Goal: Find contact information: Find contact information

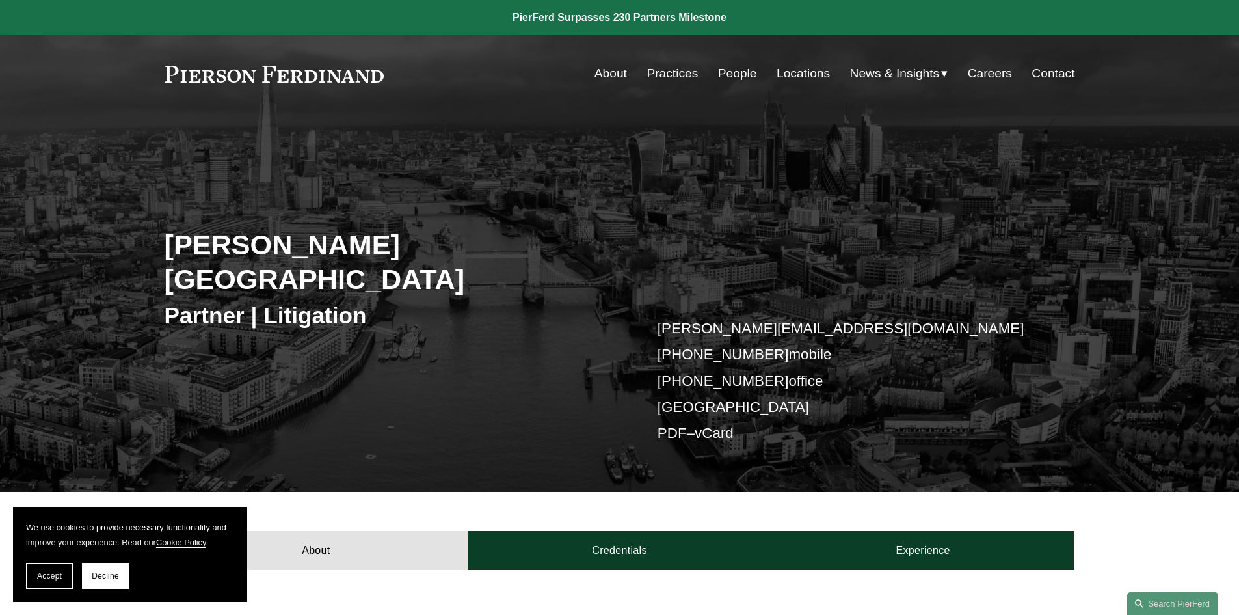
click at [671, 77] on link "Practices" at bounding box center [672, 73] width 51 height 25
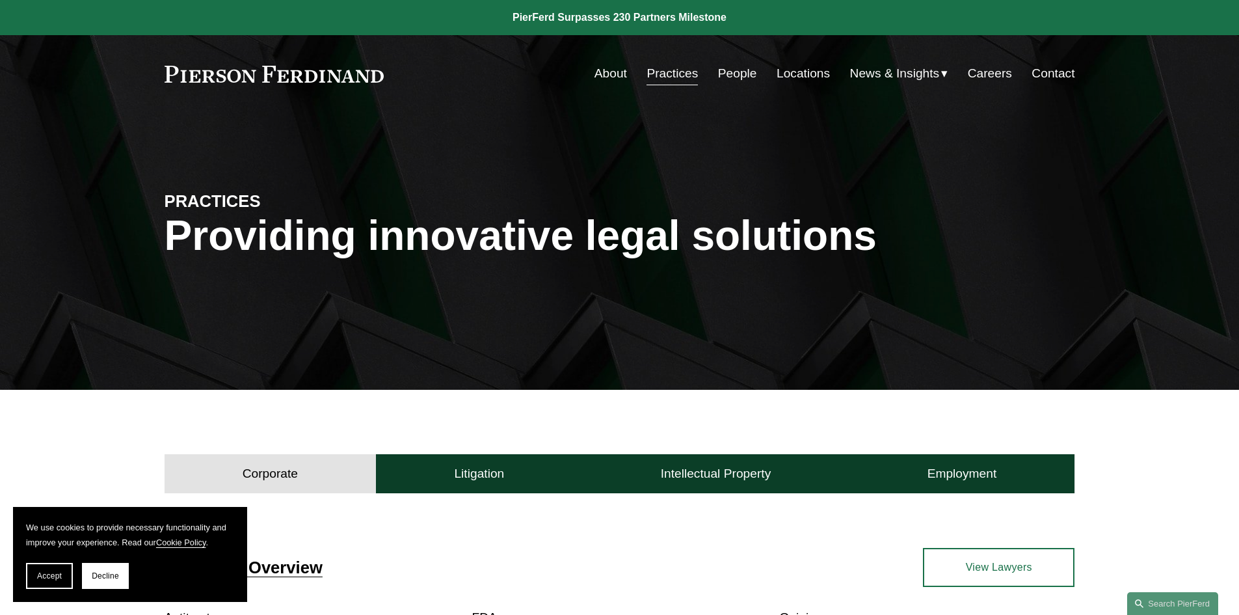
click at [603, 73] on link "About" at bounding box center [610, 73] width 33 height 25
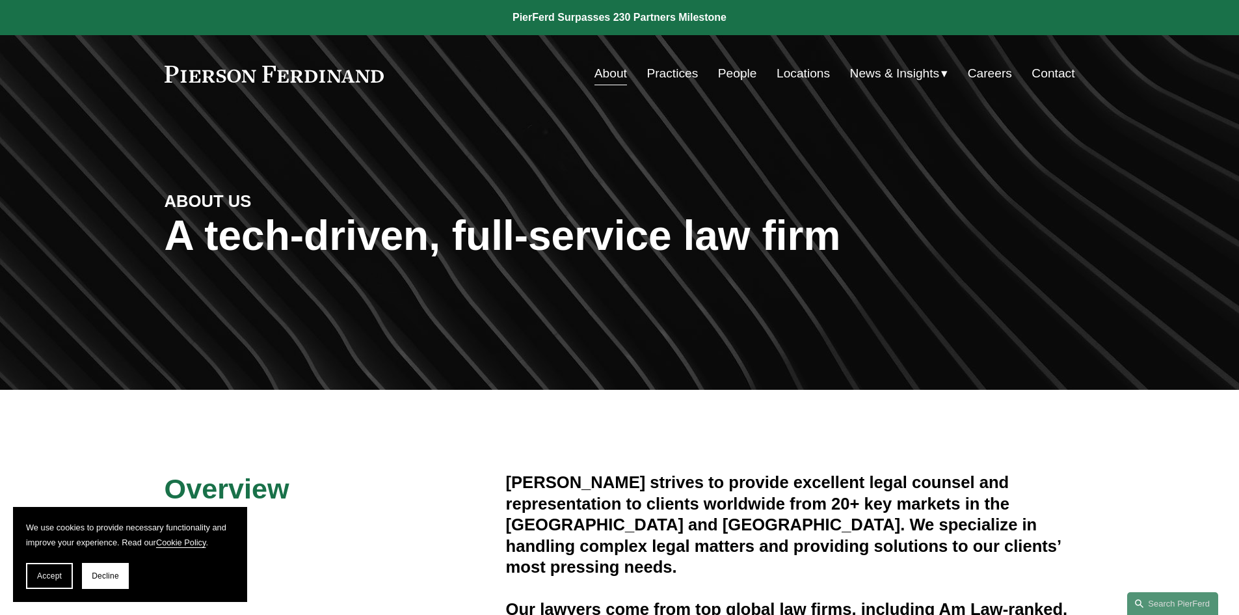
click at [730, 80] on link "People" at bounding box center [737, 73] width 39 height 25
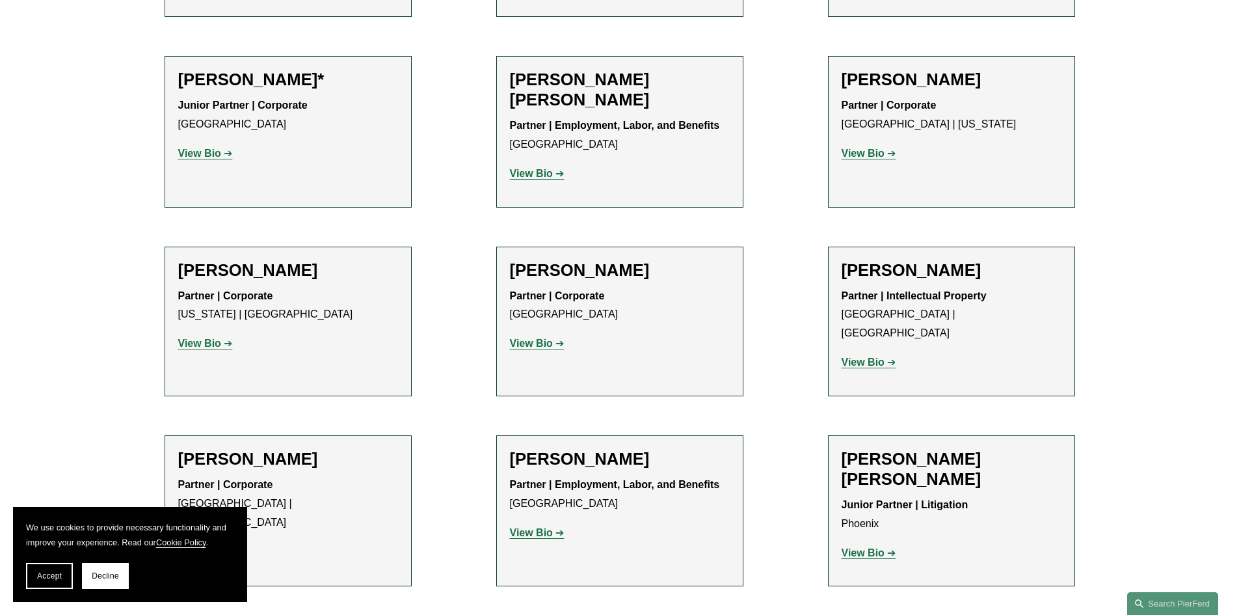
scroll to position [1034, 0]
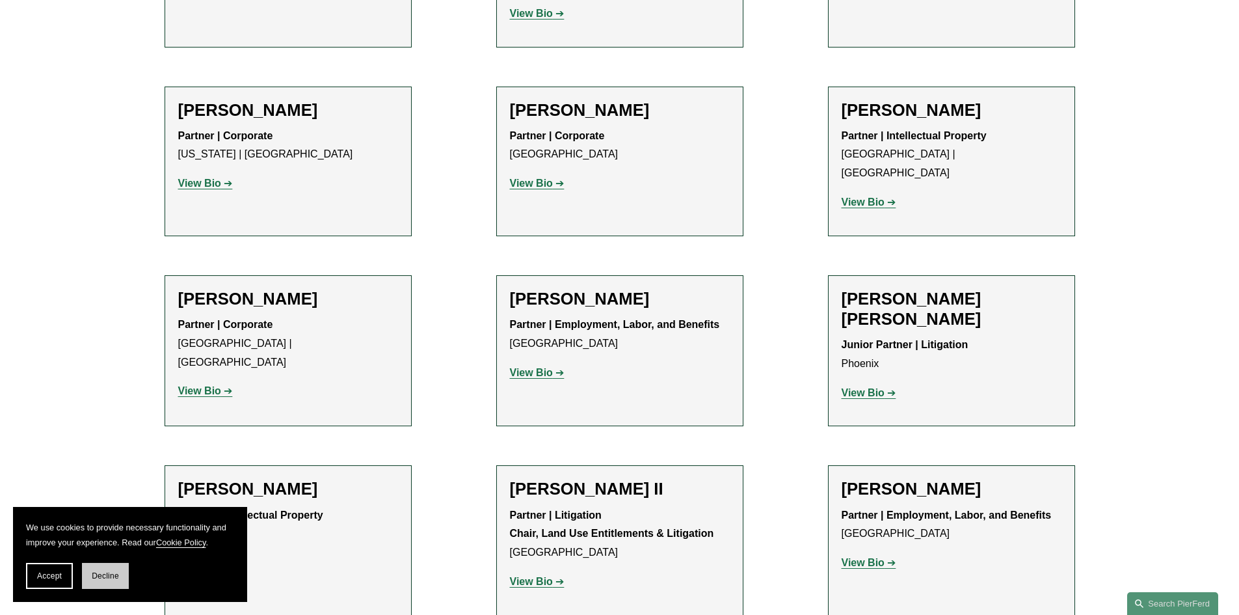
click at [113, 581] on button "Decline" at bounding box center [105, 576] width 47 height 26
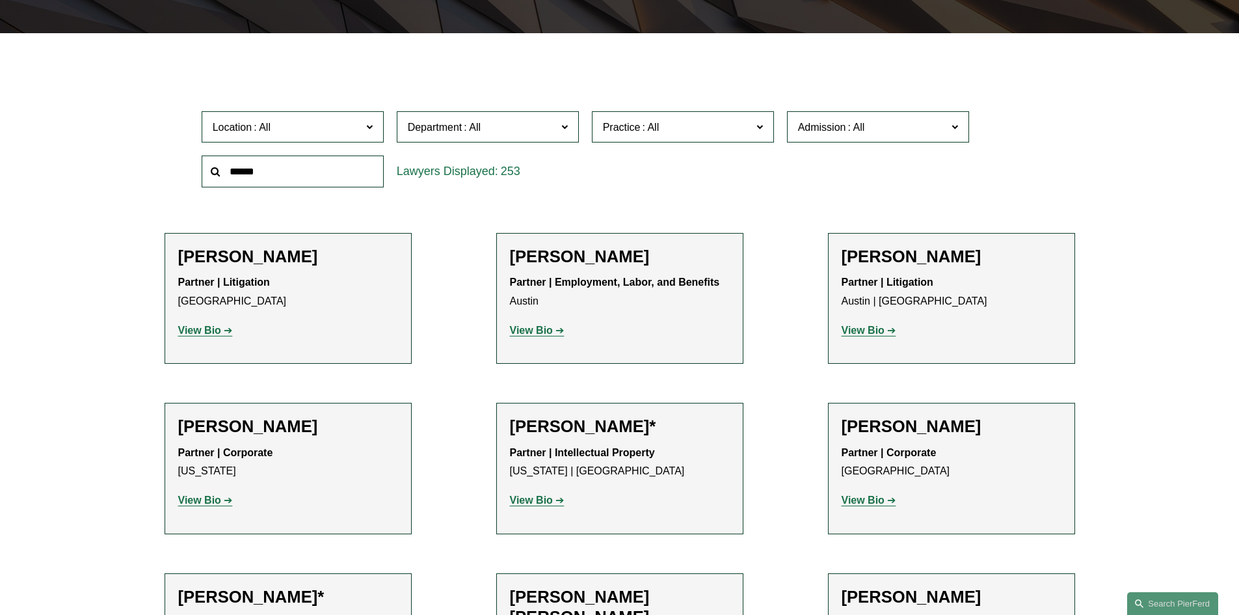
scroll to position [0, 0]
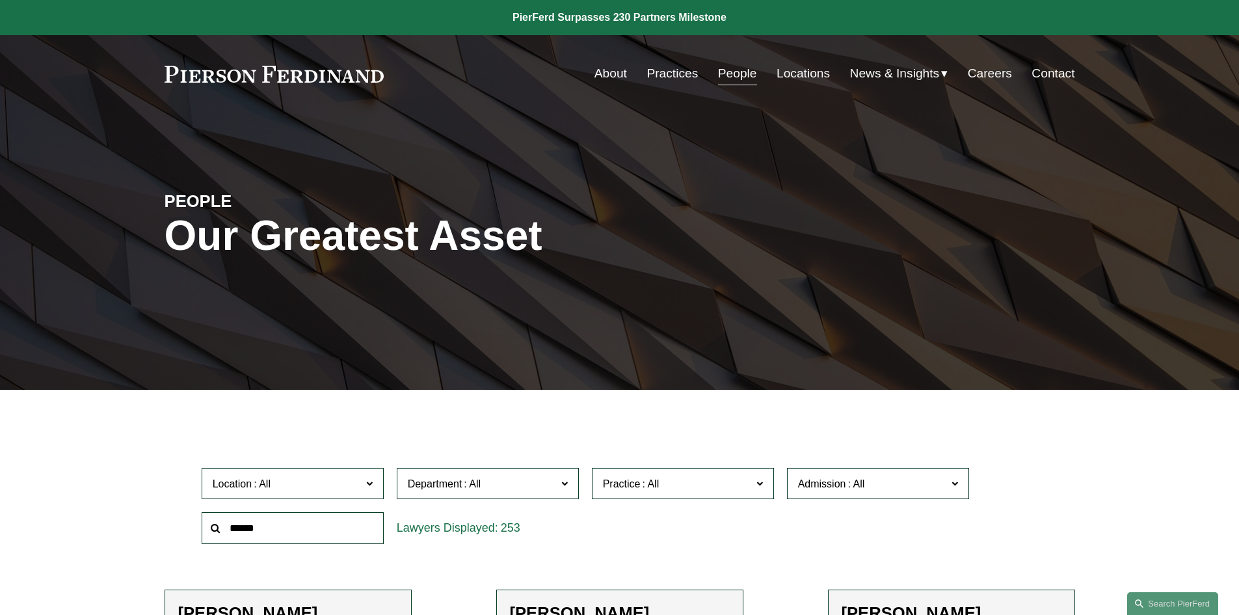
click at [373, 487] on label "Location" at bounding box center [293, 484] width 182 height 32
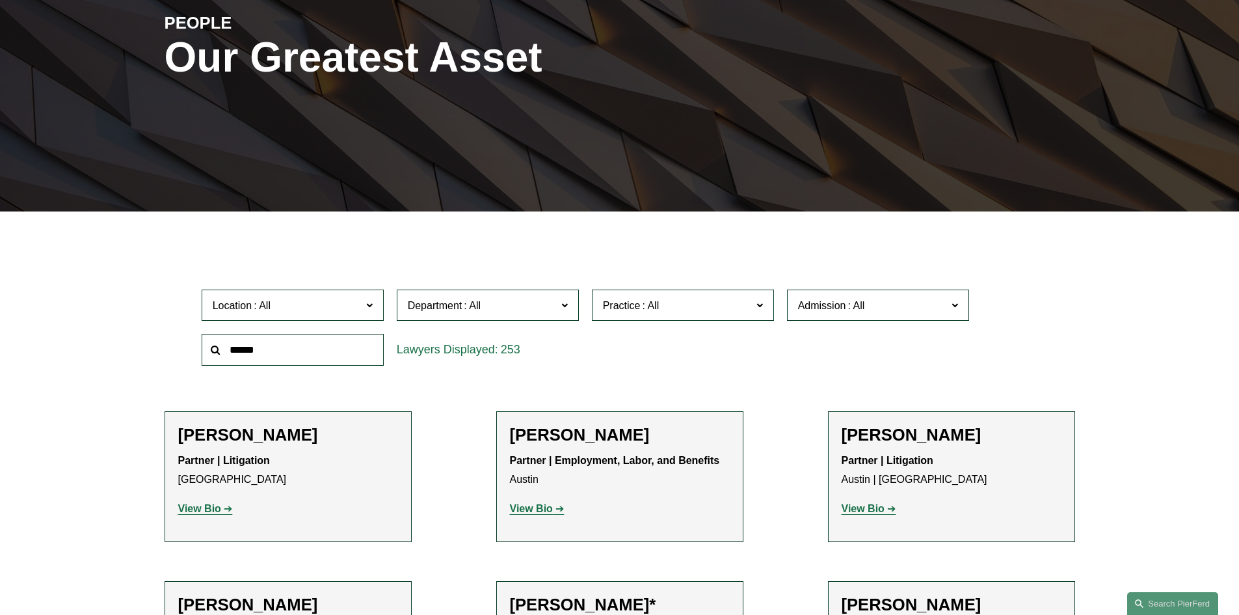
scroll to position [196, 0]
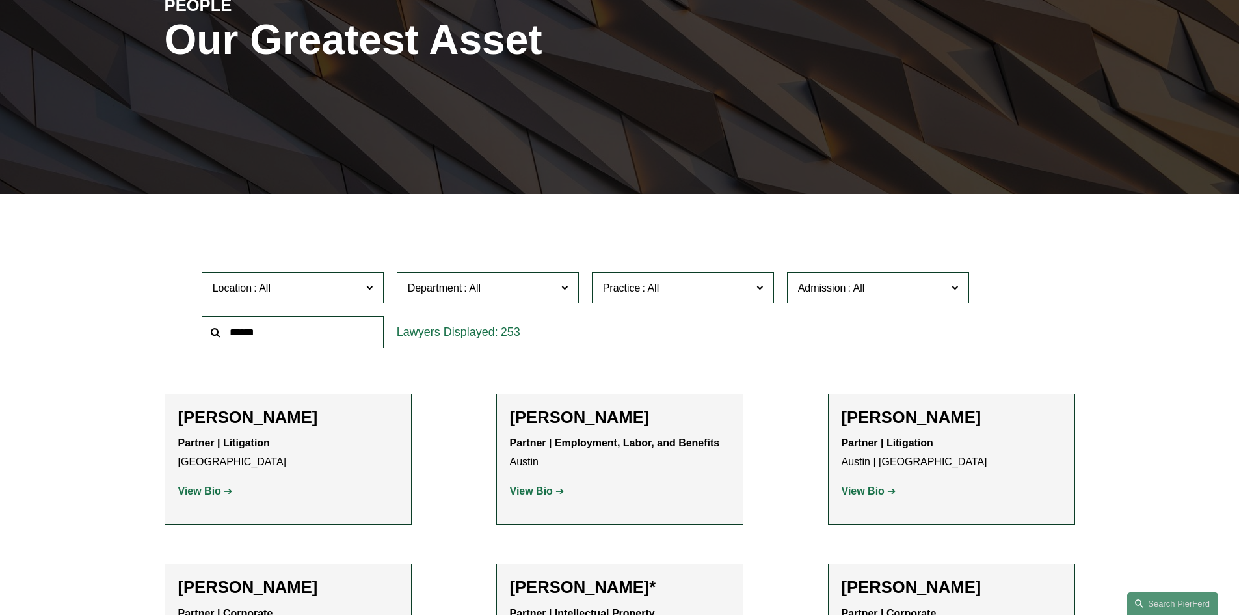
click at [0, 0] on ul "All Atlanta Austin Boston Charlotte Chicago Cincinnati Cleveland Columbus Dalla…" at bounding box center [0, 0] width 0 height 0
drag, startPoint x: 381, startPoint y: 330, endPoint x: 379, endPoint y: 347, distance: 17.7
click at [0, 0] on ul "All Atlanta Austin Boston Charlotte Chicago Cincinnati Cleveland Columbus Dalla…" at bounding box center [0, 0] width 0 height 0
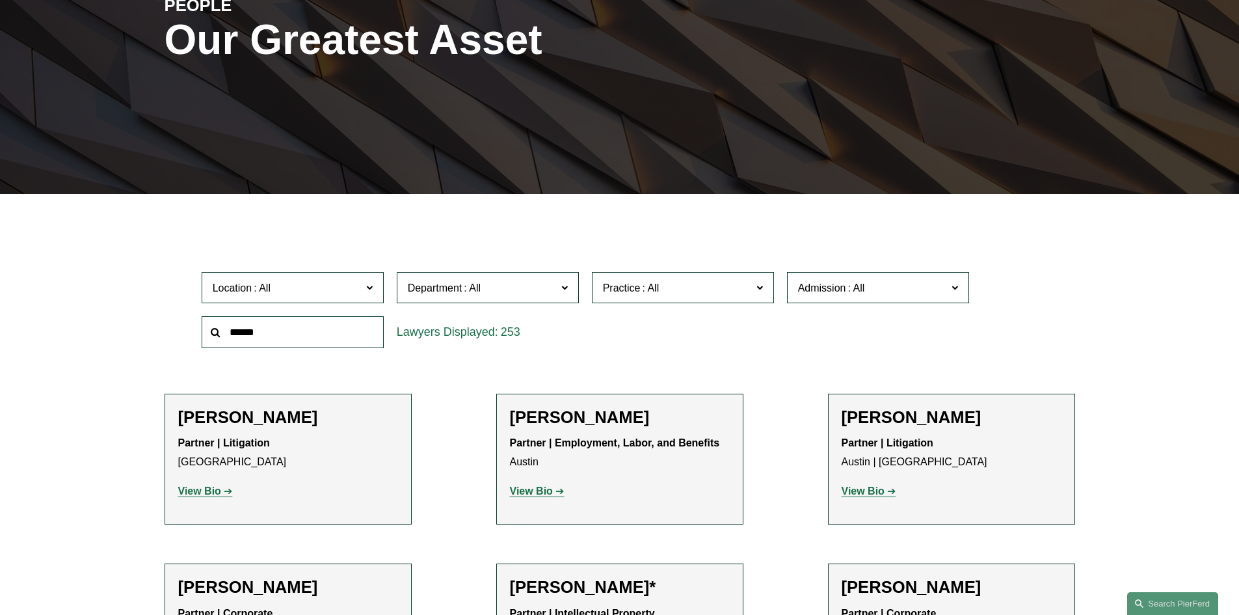
click at [0, 0] on link "[GEOGRAPHIC_DATA]" at bounding box center [0, 0] width 0 height 0
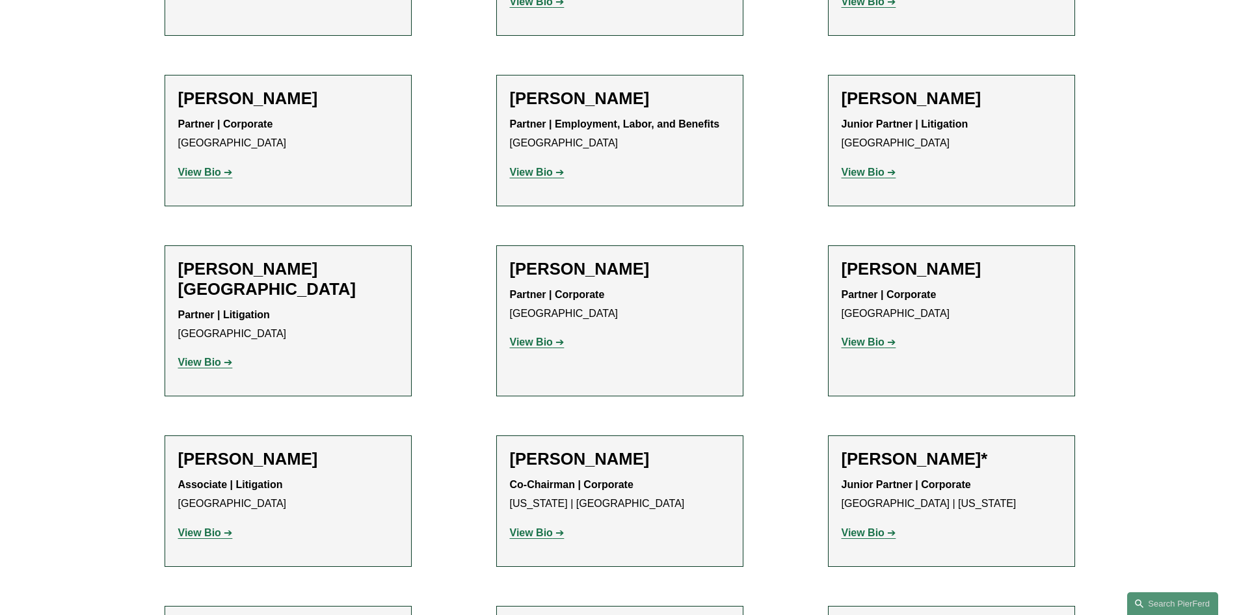
scroll to position [923, 0]
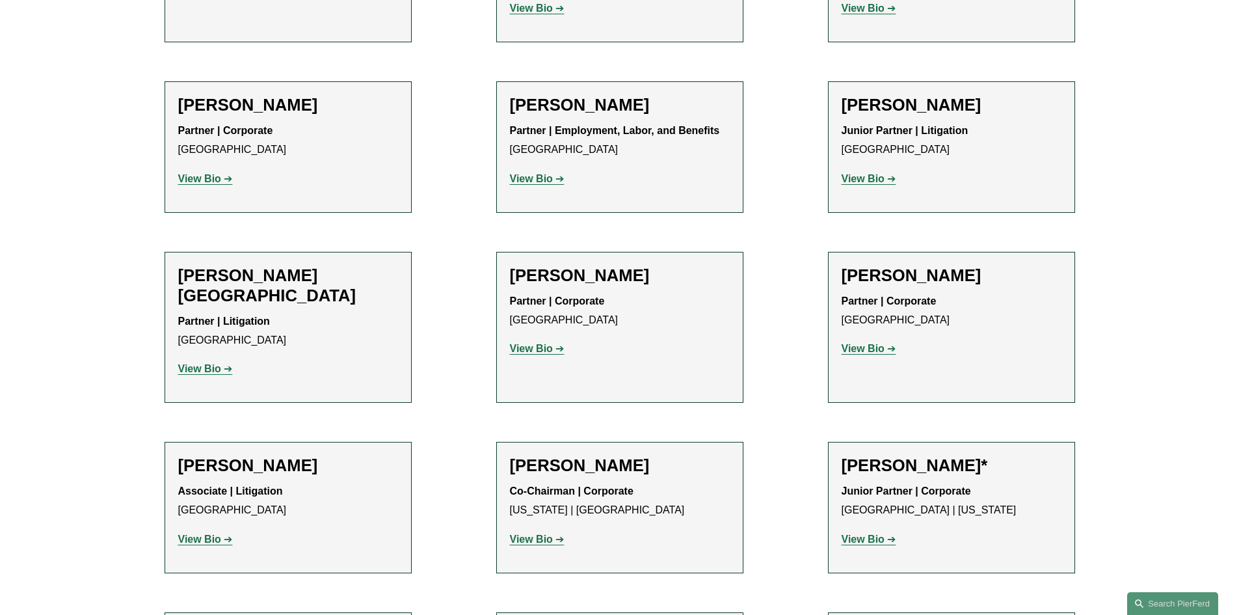
click at [204, 363] on strong "View Bio" at bounding box center [199, 368] width 43 height 11
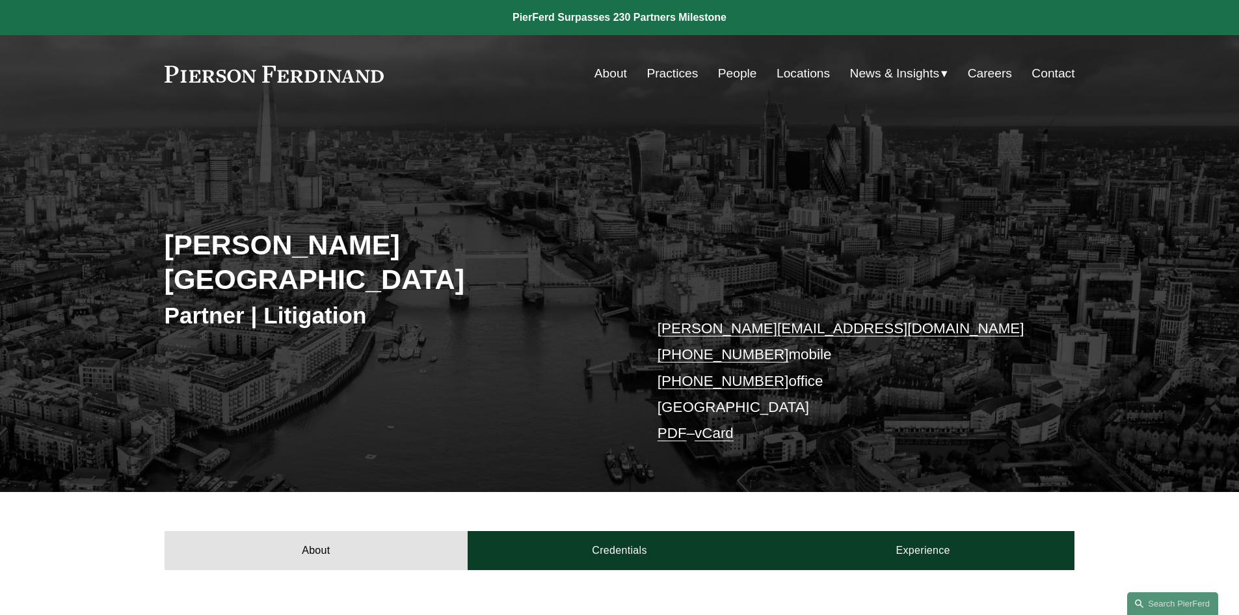
click at [711, 320] on link "[PERSON_NAME][EMAIL_ADDRESS][DOMAIN_NAME]" at bounding box center [841, 328] width 367 height 16
